Goal: Check status: Check status

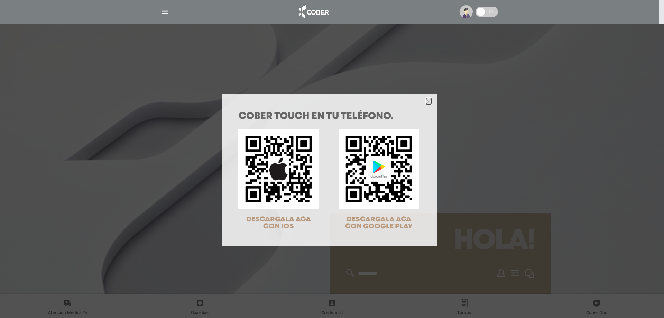
click at [427, 101] on icon "Close" at bounding box center [428, 101] width 5 height 5
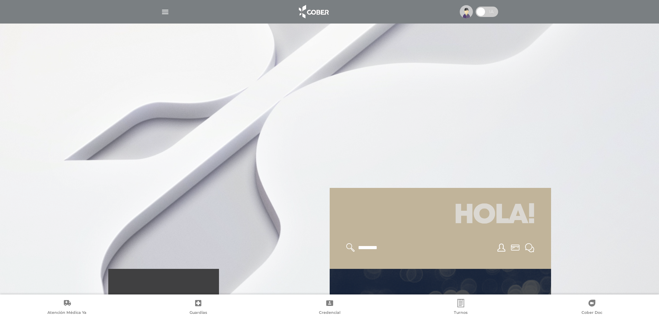
scroll to position [207, 0]
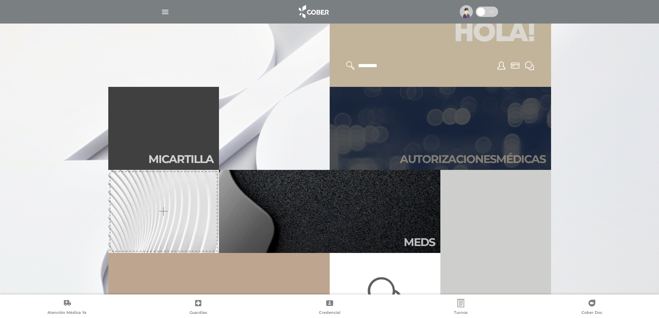
click at [520, 158] on h2 "Autori zaciones médicas" at bounding box center [473, 158] width 146 height 13
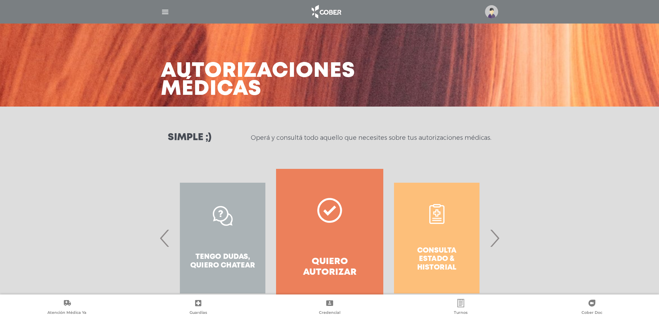
click at [493, 239] on span "›" at bounding box center [494, 237] width 13 height 37
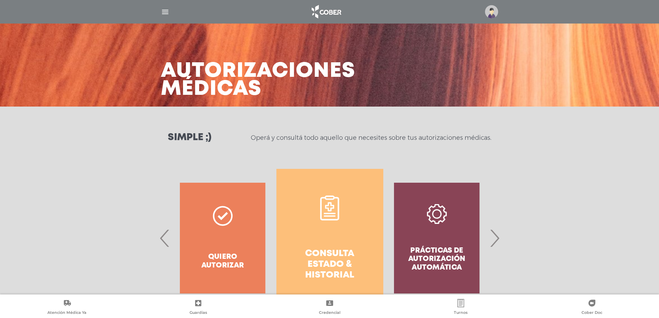
click at [308, 257] on h4 "Consulta estado & historial" at bounding box center [330, 264] width 82 height 33
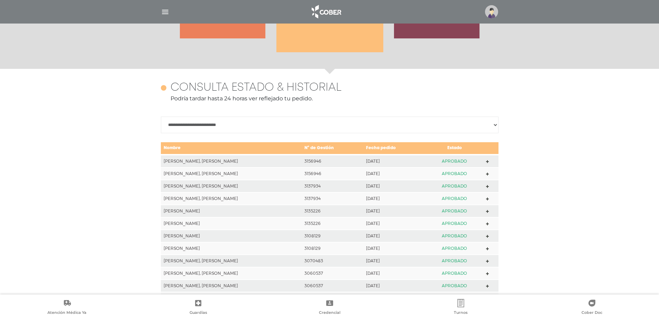
scroll to position [307, 0]
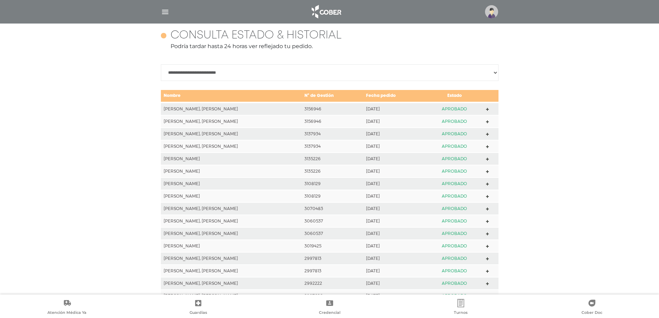
click at [486, 108] on icon at bounding box center [487, 109] width 3 height 3
click at [485, 133] on td at bounding box center [490, 134] width 15 height 12
click at [487, 133] on polygon at bounding box center [487, 134] width 3 height 3
